Goal: Task Accomplishment & Management: Use online tool/utility

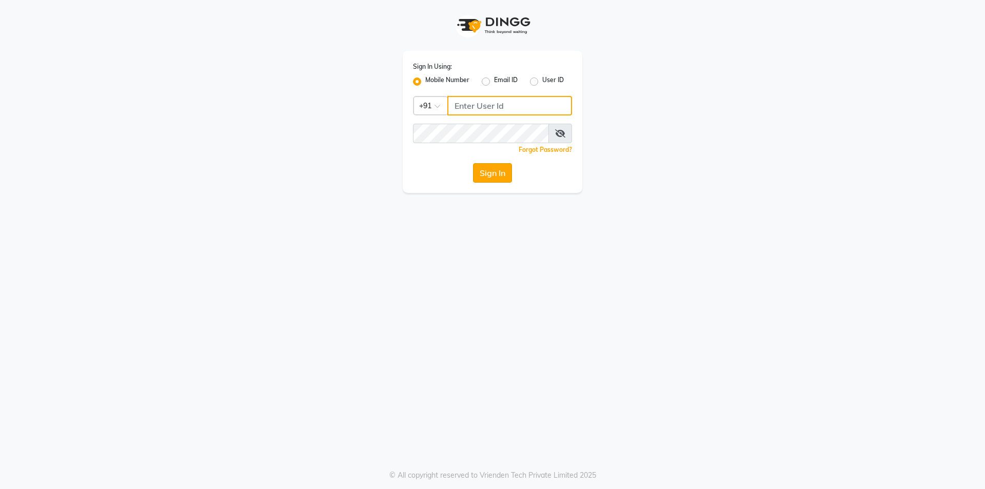
type input "8885088660"
click at [484, 172] on button "Sign In" at bounding box center [492, 172] width 39 height 19
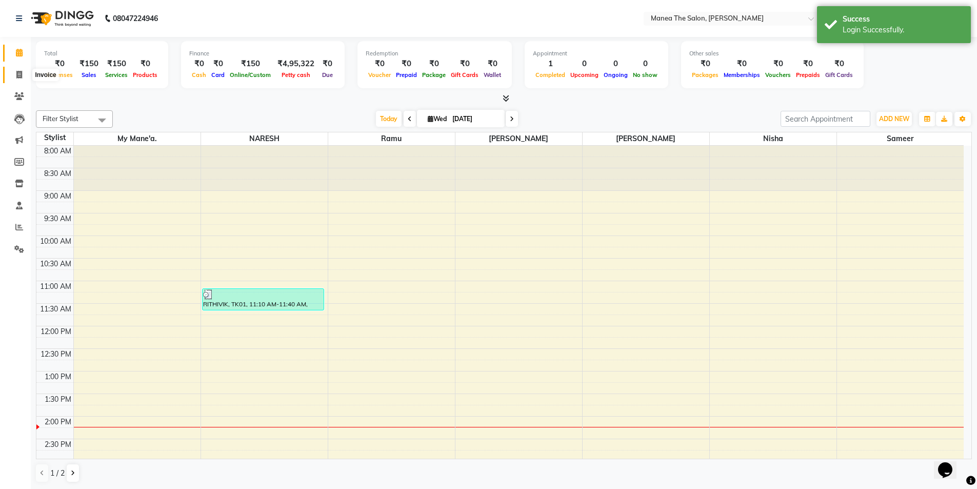
click at [18, 75] on icon at bounding box center [19, 75] width 6 height 8
select select "service"
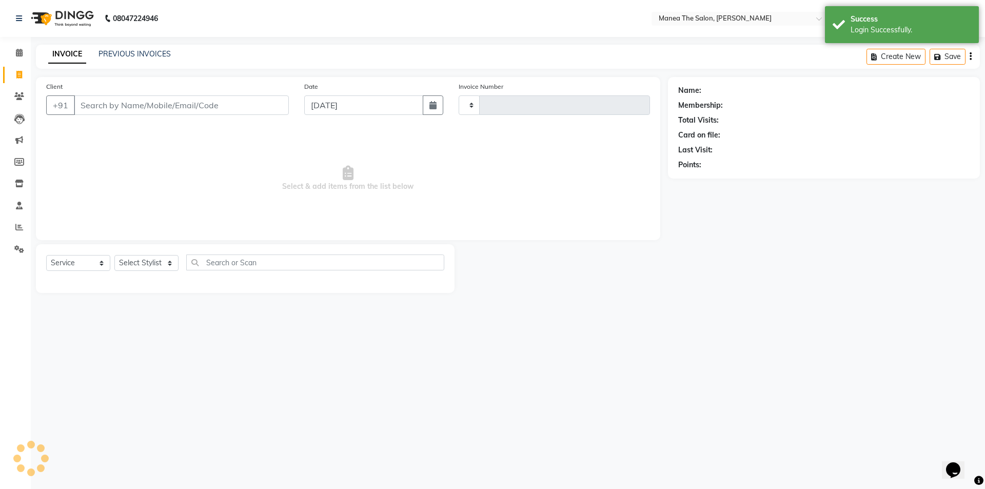
type input "1536"
select select "6846"
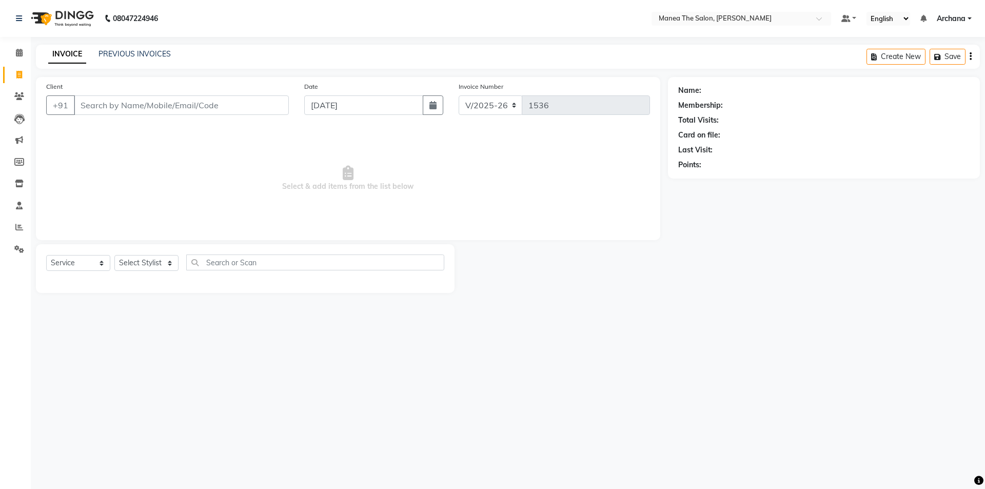
click at [150, 109] on input "Client" at bounding box center [181, 104] width 215 height 19
click at [165, 265] on select "Select Stylist ANVESH My Mane'a. NARESH nisha Ramu SAHITHI Sameer VIASHNAVI" at bounding box center [146, 263] width 64 height 16
select select "71834"
click at [114, 255] on select "Select Stylist ANVESH My Mane'a. NARESH nisha Ramu SAHITHI Sameer VIASHNAVI" at bounding box center [146, 263] width 64 height 16
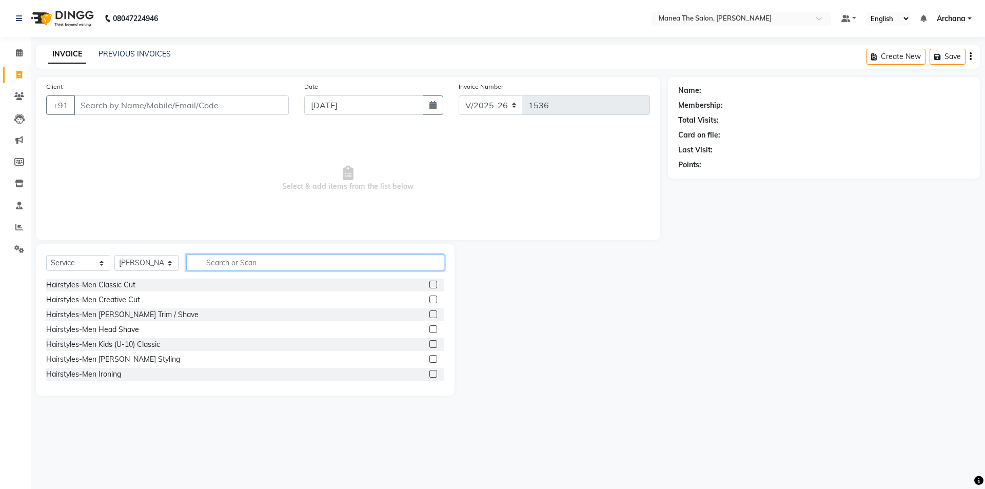
click at [230, 264] on input "text" at bounding box center [315, 262] width 258 height 16
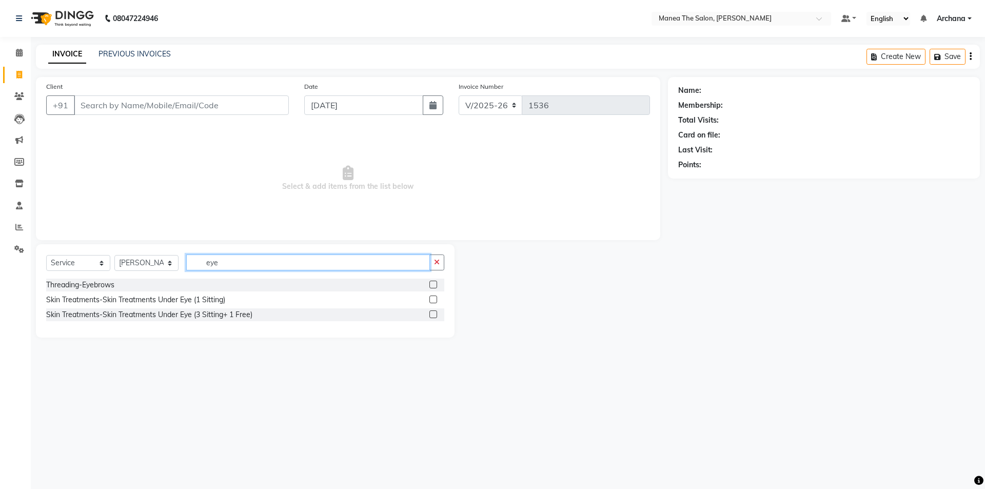
type input "eye"
click at [434, 284] on label at bounding box center [433, 285] width 8 height 8
click at [434, 284] on input "checkbox" at bounding box center [432, 285] width 7 height 7
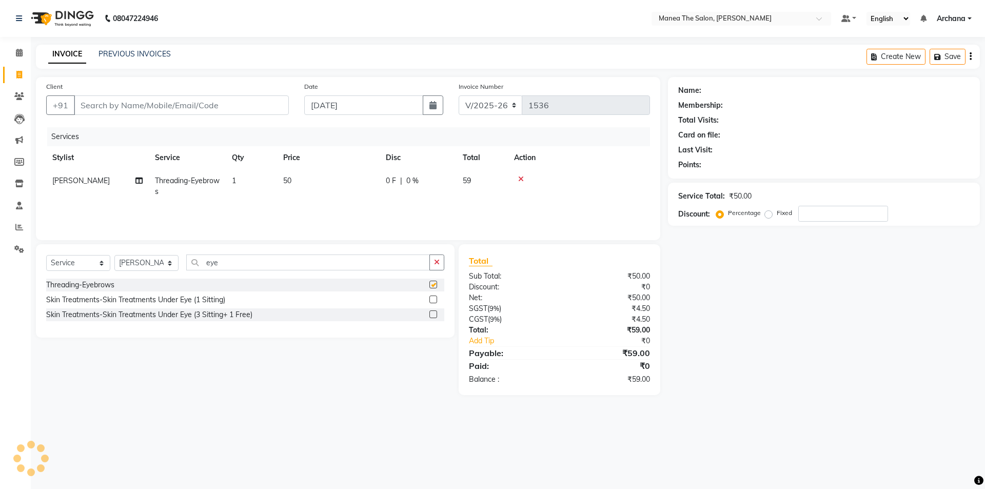
checkbox input "false"
click at [438, 265] on icon "button" at bounding box center [437, 261] width 6 height 7
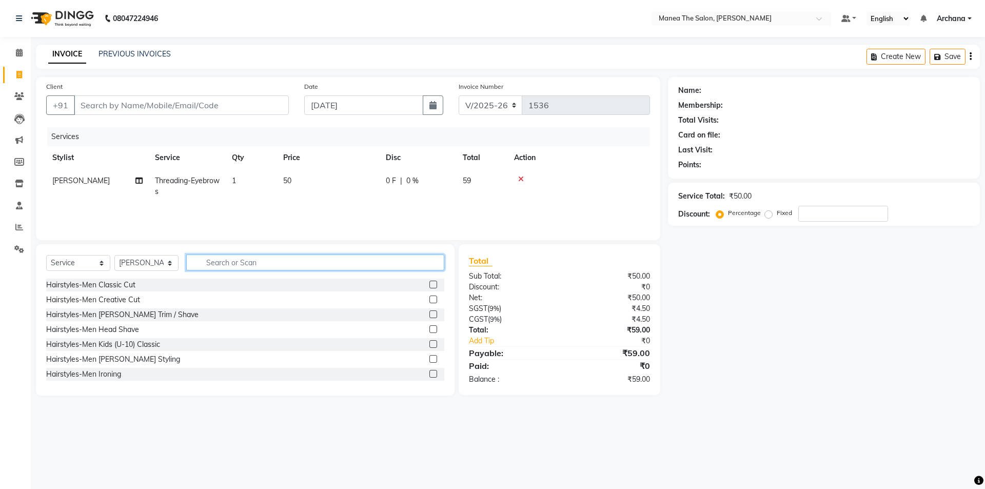
click at [404, 269] on input "text" at bounding box center [315, 262] width 258 height 16
click at [272, 263] on input "text" at bounding box center [315, 262] width 258 height 16
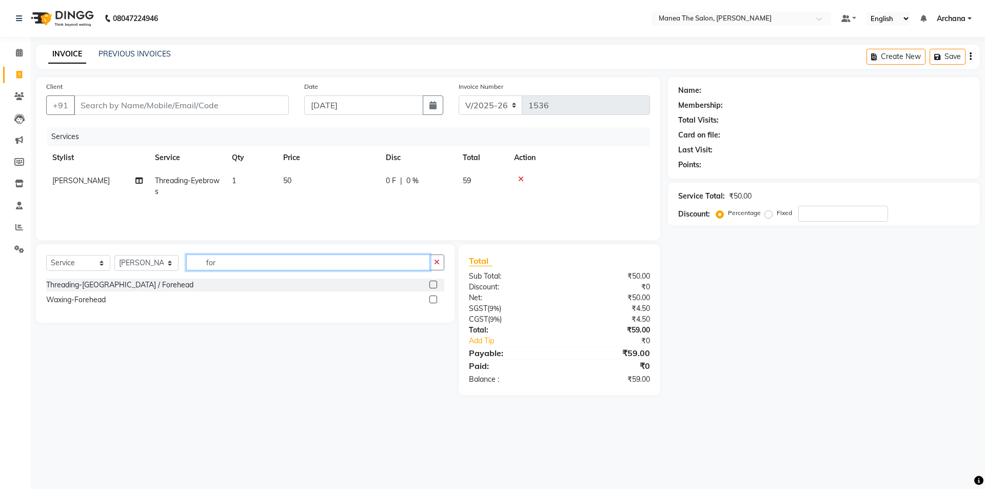
type input "for"
click at [431, 284] on label at bounding box center [433, 285] width 8 height 8
click at [431, 284] on input "checkbox" at bounding box center [432, 285] width 7 height 7
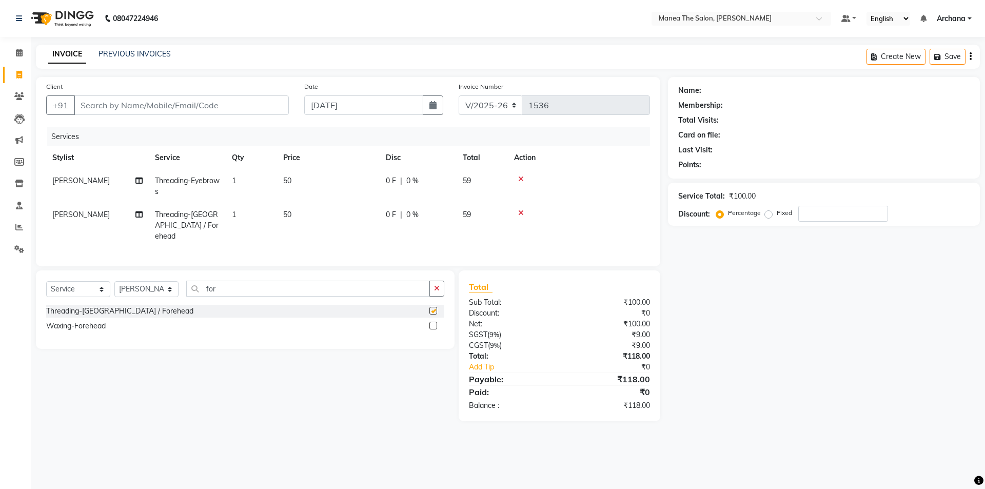
checkbox input "false"
click at [441, 286] on button "button" at bounding box center [436, 289] width 15 height 16
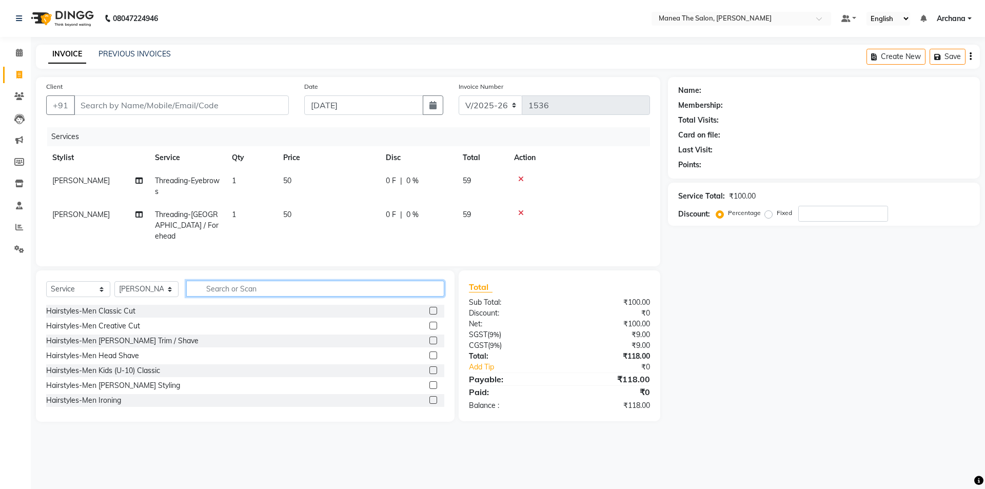
click at [395, 284] on input "text" at bounding box center [315, 289] width 258 height 16
click at [340, 282] on input "text" at bounding box center [315, 289] width 258 height 16
type input "wax"
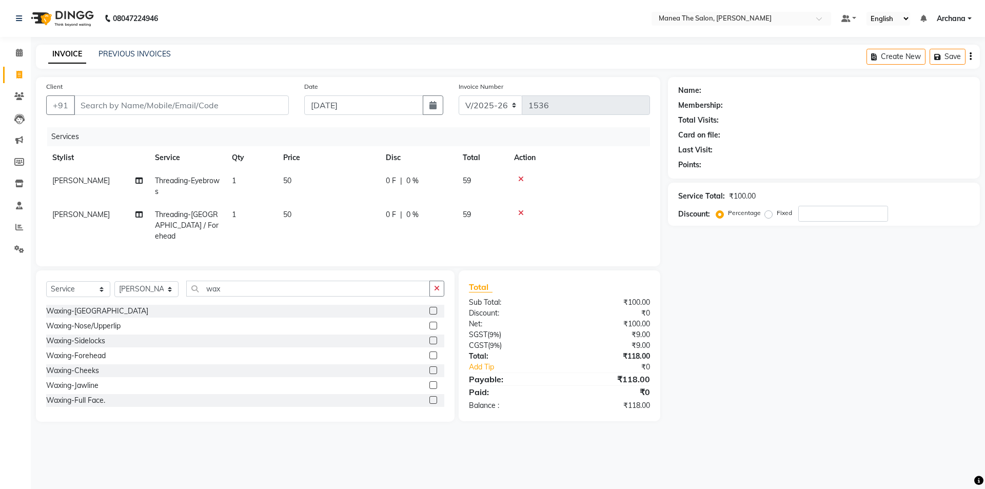
click at [429, 323] on label at bounding box center [433, 326] width 8 height 8
click at [429, 323] on input "checkbox" at bounding box center [432, 326] width 7 height 7
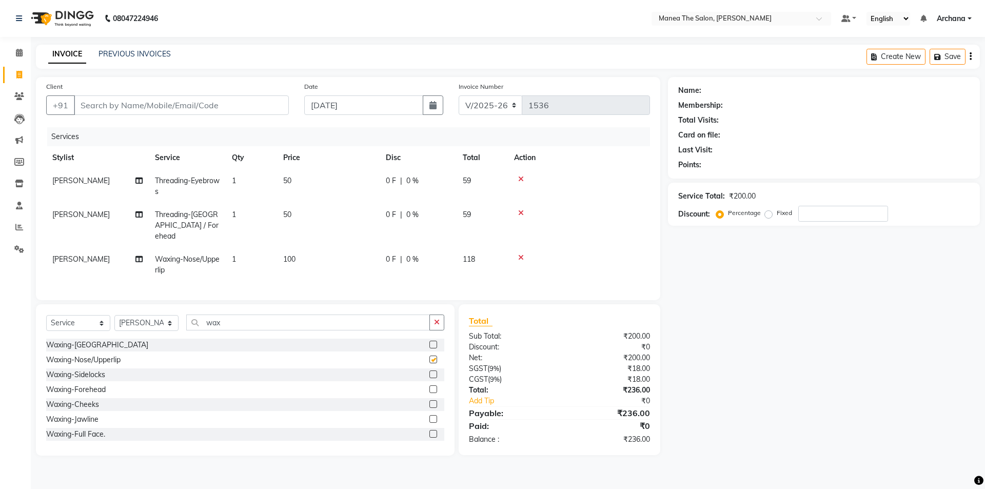
checkbox input "false"
click at [273, 103] on input "Client" at bounding box center [181, 104] width 215 height 19
type input "8"
type input "0"
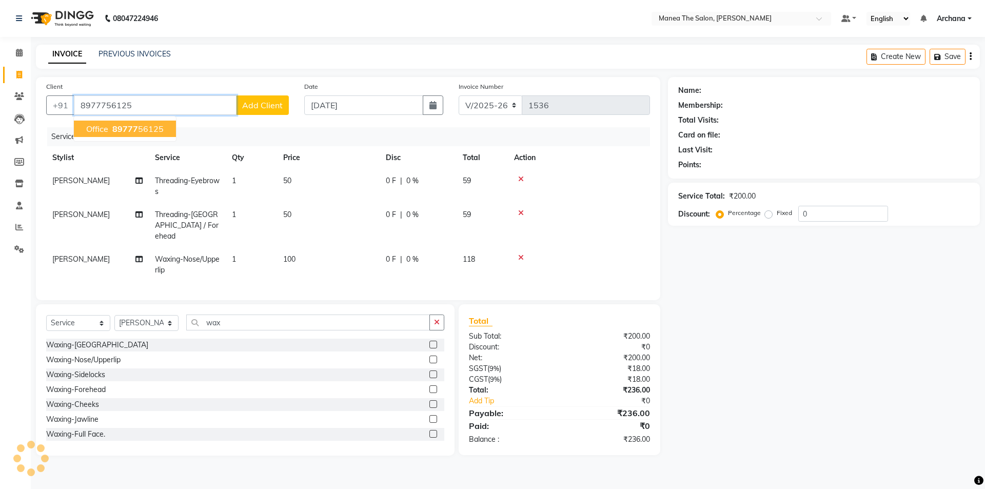
type input "8977756125"
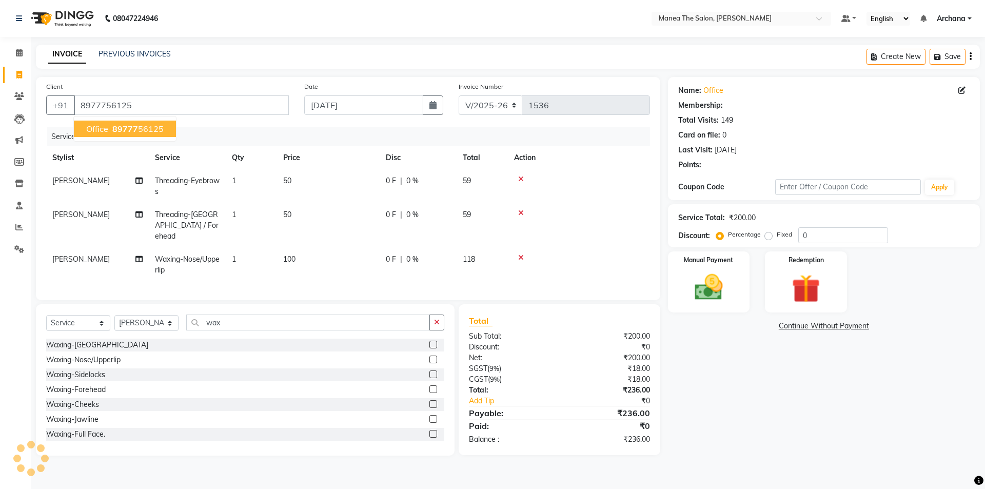
select select "1: Object"
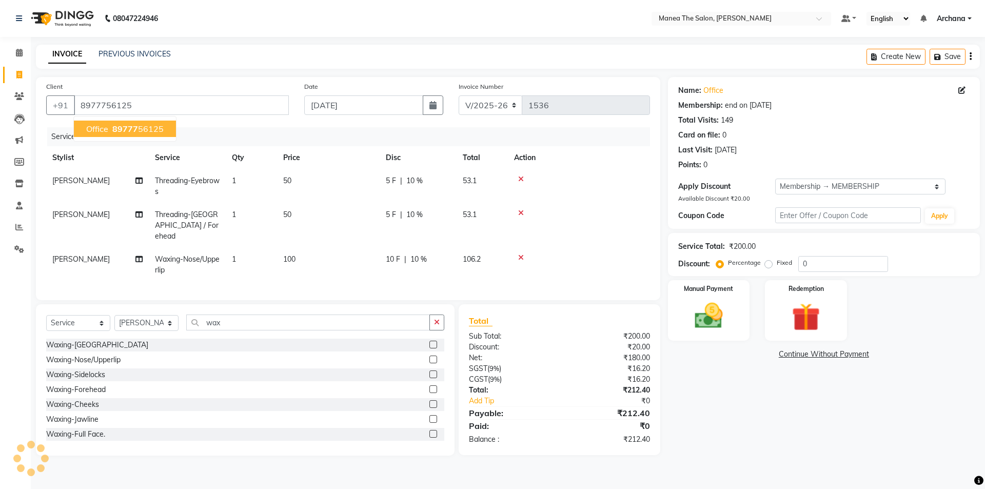
type input "20"
click at [704, 321] on img at bounding box center [709, 316] width 48 height 34
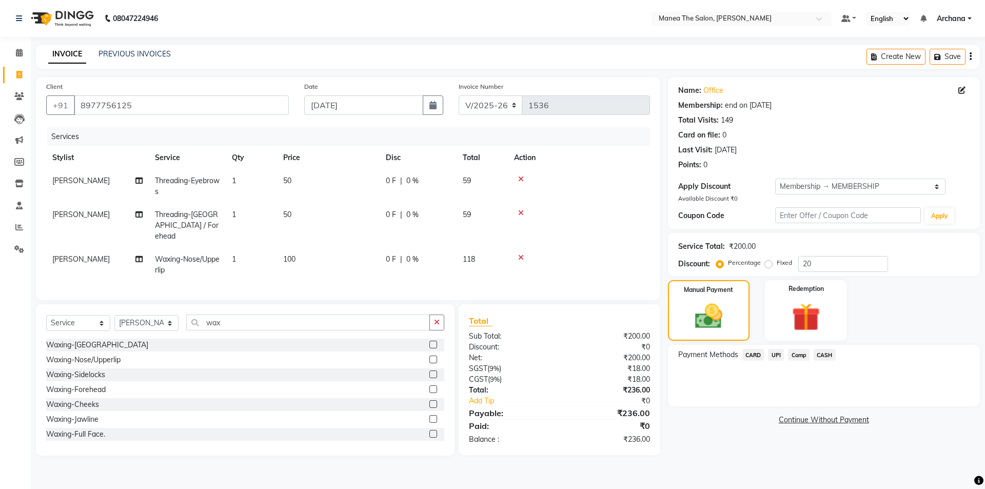
click at [776, 354] on span "UPI" at bounding box center [776, 355] width 16 height 12
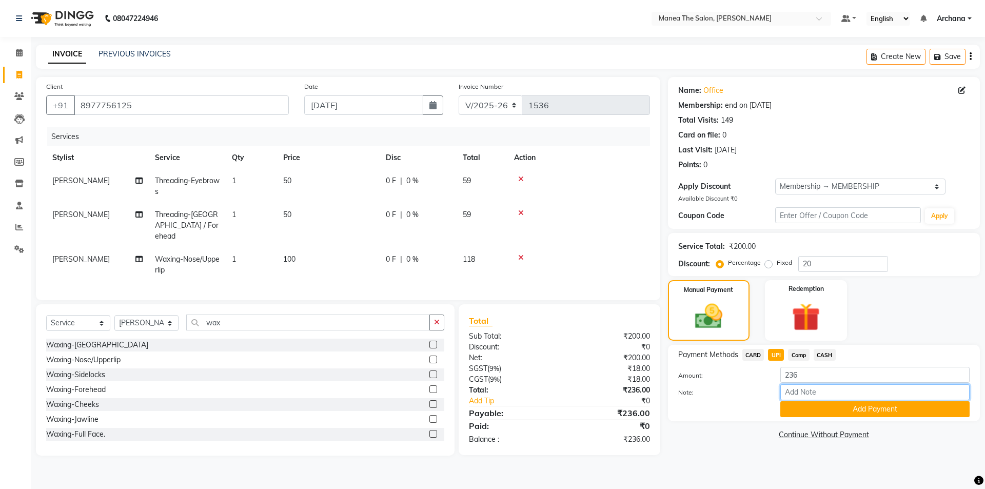
drag, startPoint x: 801, startPoint y: 392, endPoint x: 805, endPoint y: 390, distance: 5.3
click at [801, 392] on input "Note:" at bounding box center [874, 392] width 189 height 16
type input "UPI"
click at [891, 404] on button "Add Payment" at bounding box center [874, 409] width 189 height 16
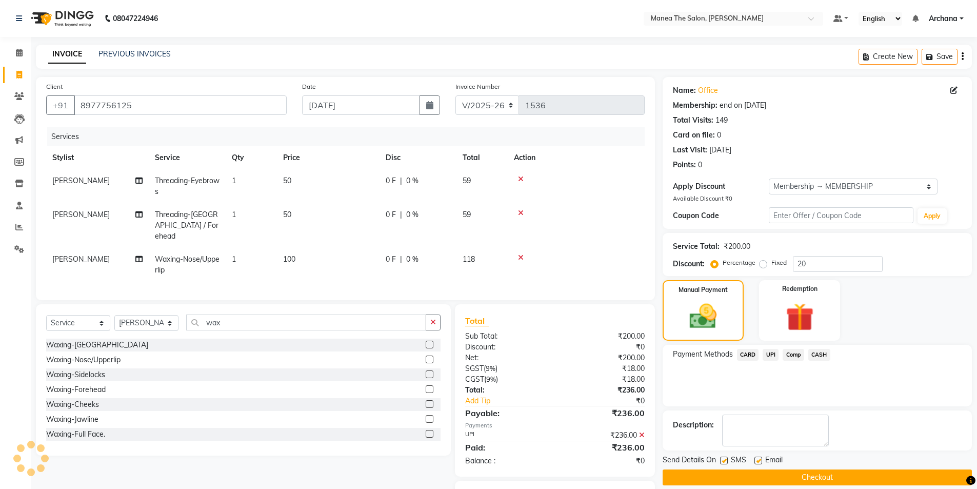
click at [835, 474] on button "Checkout" at bounding box center [817, 477] width 309 height 16
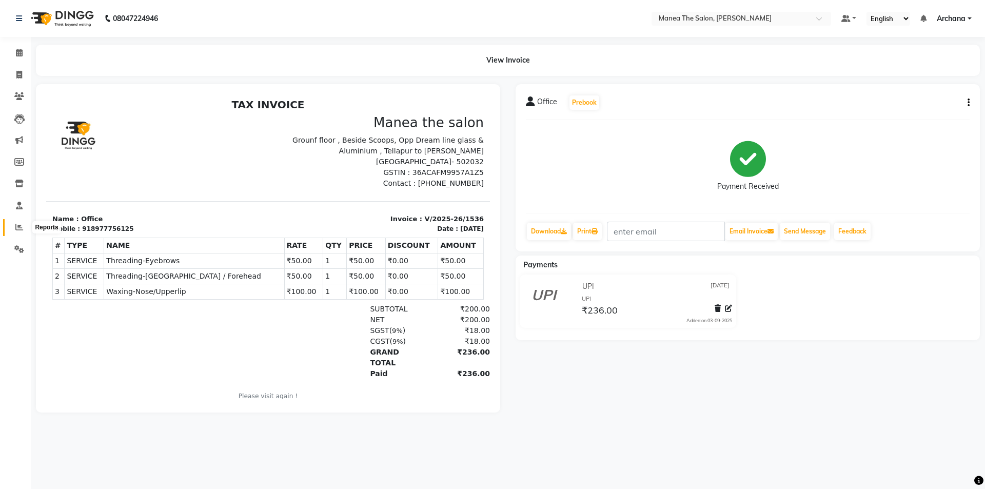
click at [16, 227] on icon at bounding box center [19, 227] width 8 height 8
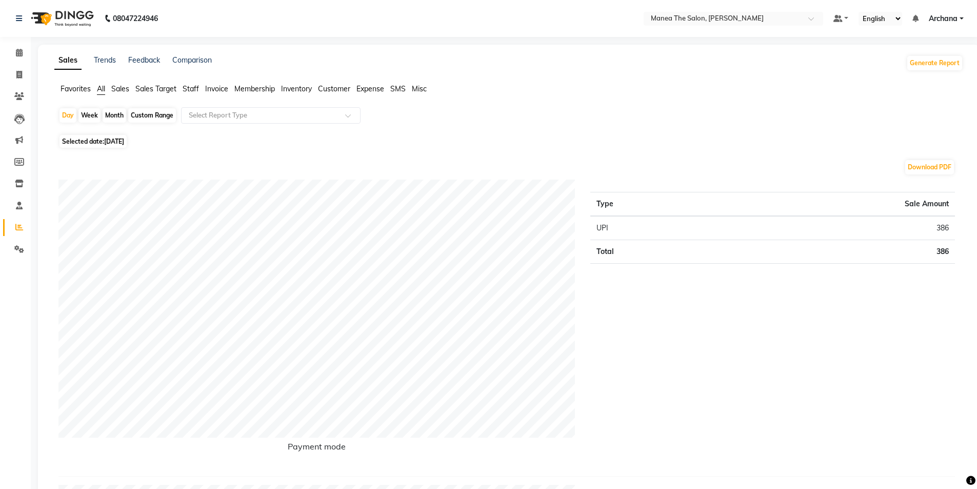
click at [114, 109] on div "Month" at bounding box center [115, 115] width 24 height 14
select select "9"
select select "2025"
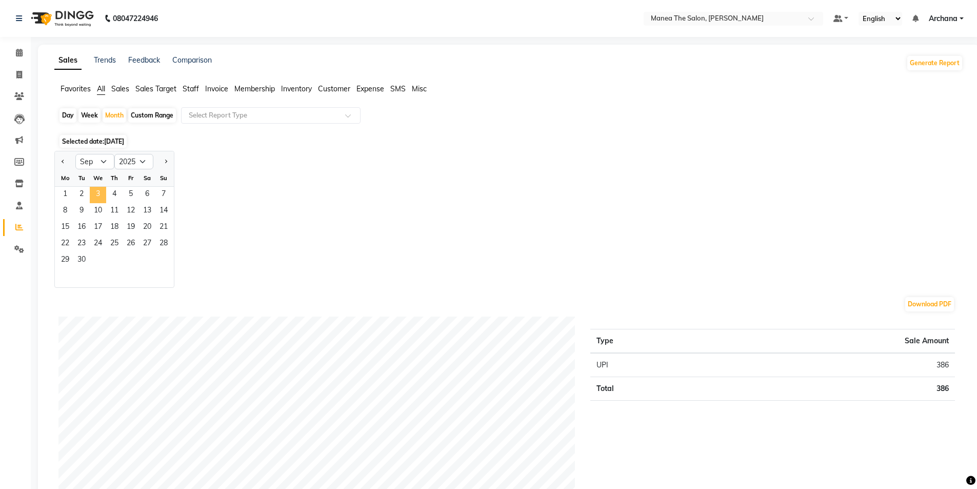
click at [103, 190] on span "3" at bounding box center [98, 195] width 16 height 16
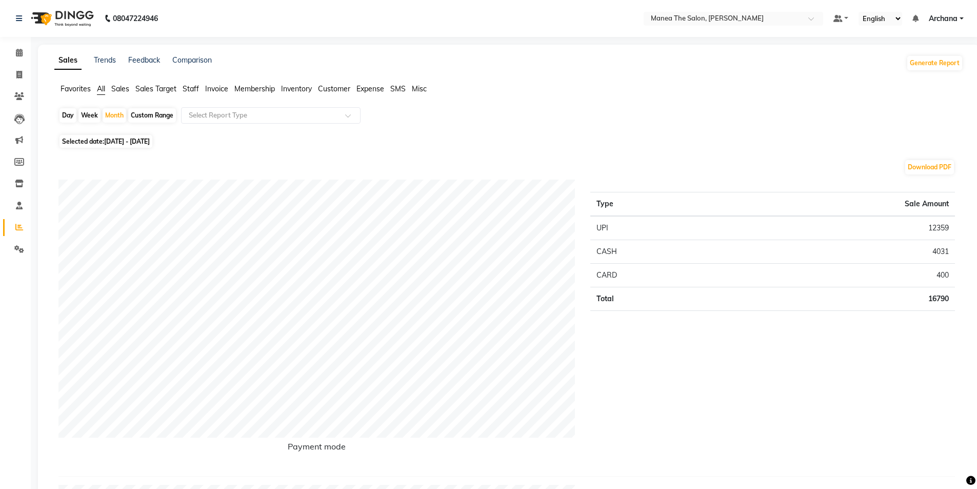
click at [192, 87] on span "Staff" at bounding box center [191, 88] width 16 height 9
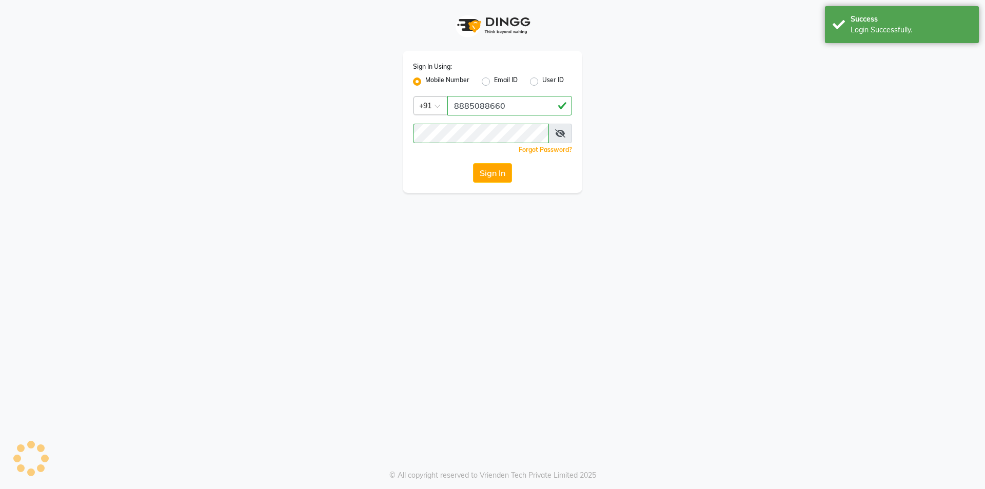
click at [486, 174] on button "Sign In" at bounding box center [492, 172] width 39 height 19
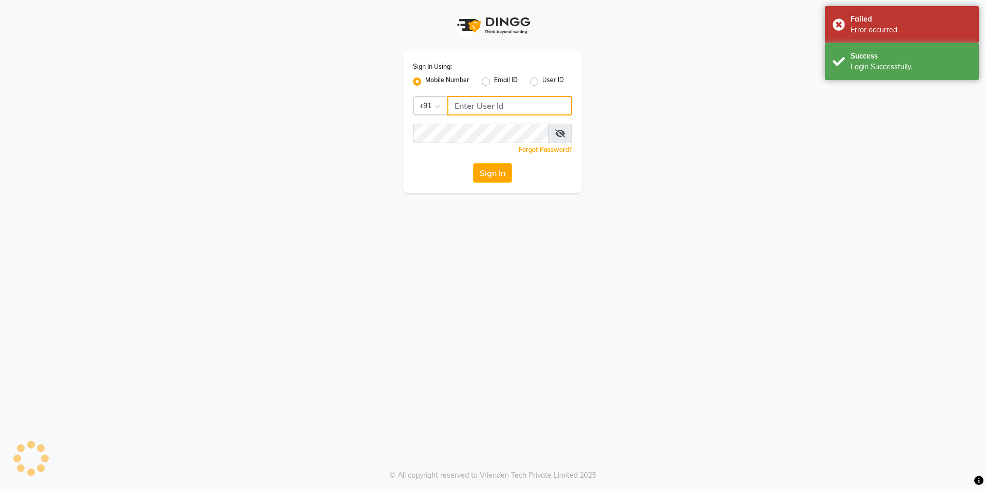
type input "8885088660"
click at [487, 182] on button "Sign In" at bounding box center [492, 172] width 39 height 19
click at [834, 23] on div "Failed Error occurred" at bounding box center [902, 24] width 154 height 37
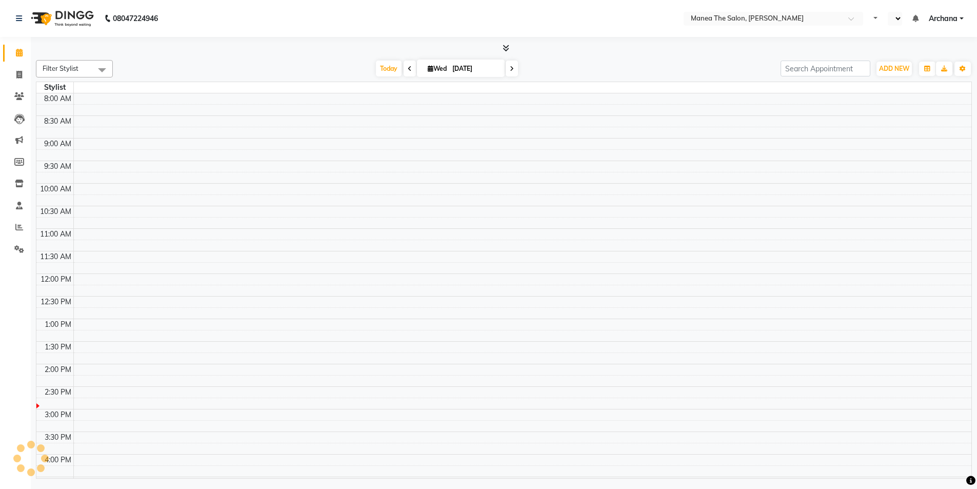
select select "en"
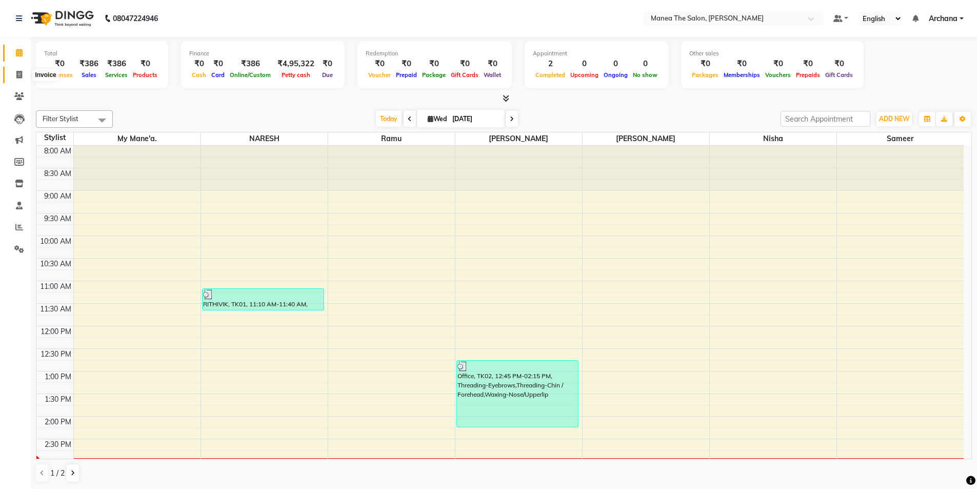
click at [18, 72] on icon at bounding box center [19, 75] width 6 height 8
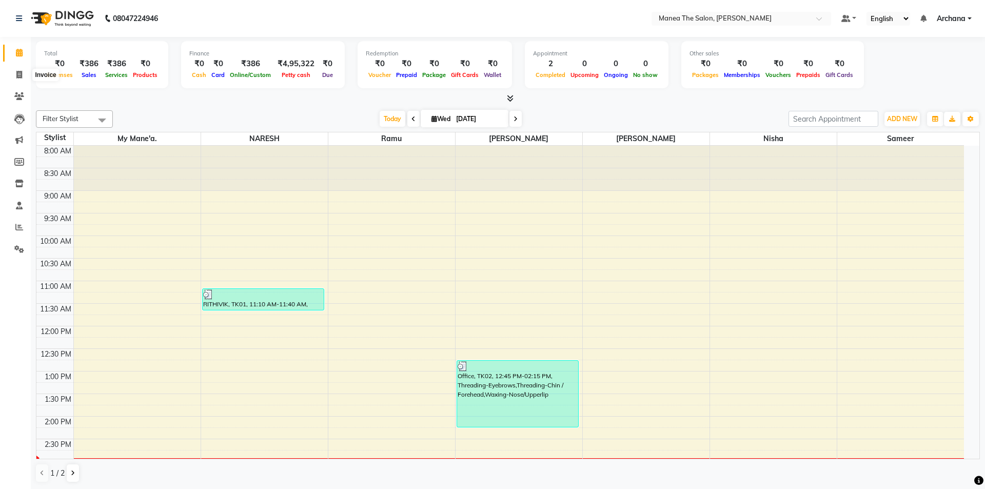
select select "service"
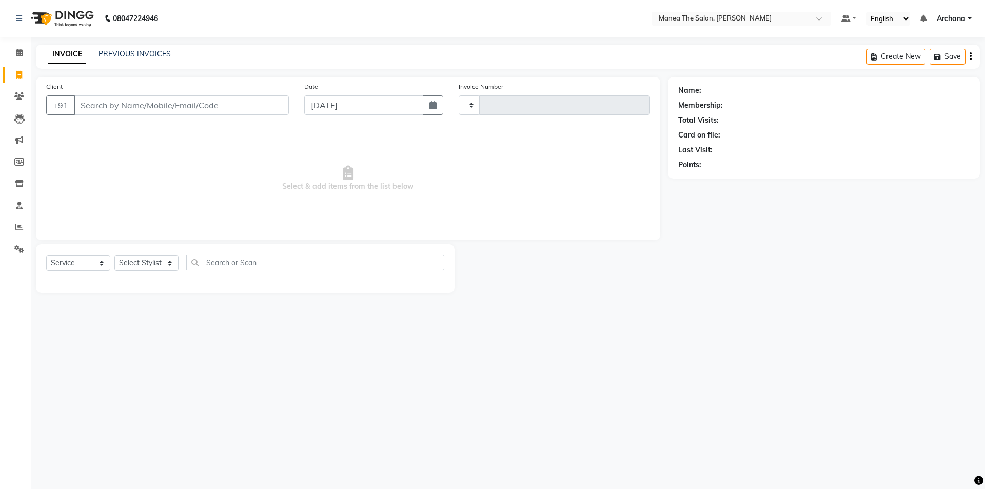
type input "1537"
select select "6846"
click at [128, 49] on div "PREVIOUS INVOICES" at bounding box center [134, 54] width 72 height 11
click at [130, 50] on link "PREVIOUS INVOICES" at bounding box center [134, 53] width 72 height 9
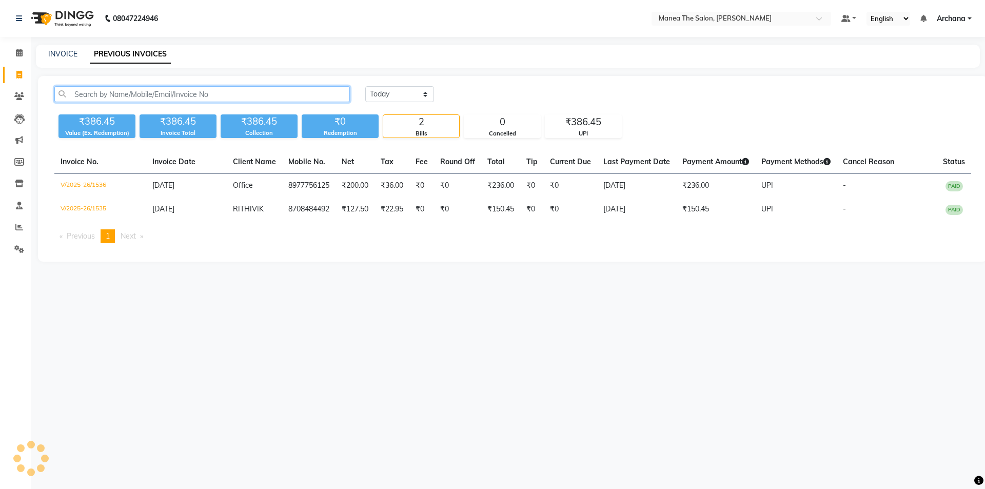
click at [164, 91] on input "text" at bounding box center [201, 94] width 295 height 16
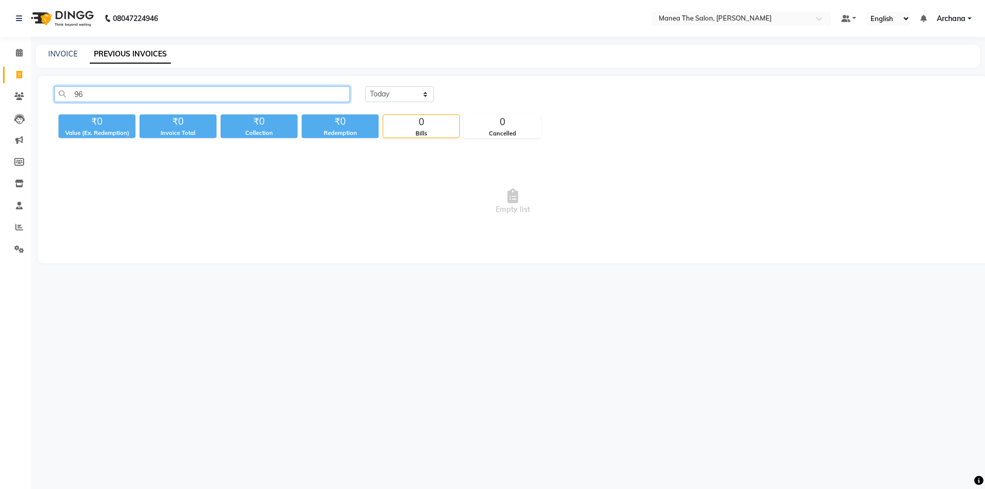
type input "9"
